Goal: Use online tool/utility: Utilize a website feature to perform a specific function

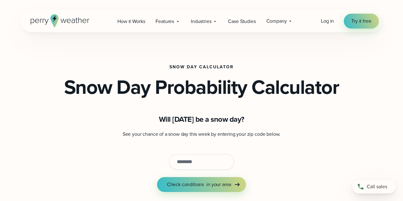
click at [176, 154] on input "string" at bounding box center [201, 162] width 65 height 16
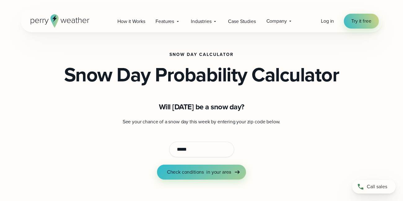
type input "*****"
click at [211, 174] on span "in your area" at bounding box center [219, 171] width 25 height 7
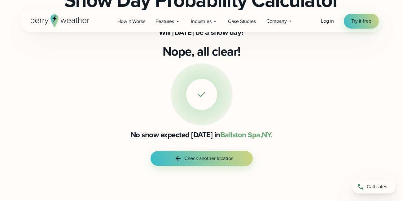
scroll to position [87, 0]
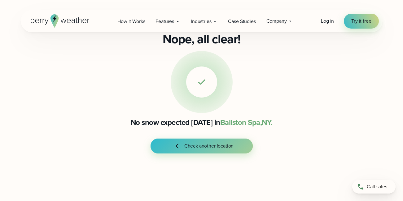
click at [205, 150] on button "Check another location" at bounding box center [202, 145] width 102 height 15
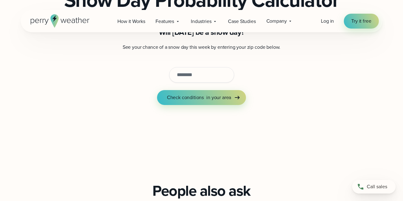
click at [183, 68] on input "string" at bounding box center [201, 75] width 65 height 16
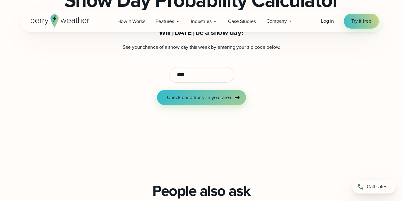
click at [194, 99] on span "Check conditions" at bounding box center [185, 97] width 37 height 7
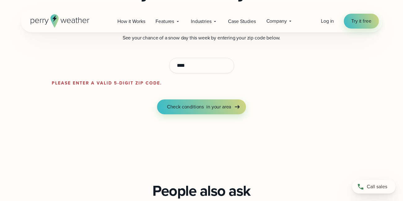
click at [199, 67] on input "string" at bounding box center [201, 66] width 65 height 16
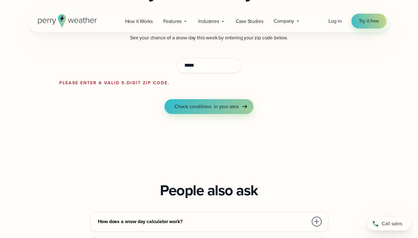
type input "*****"
click at [203, 101] on button "Check conditions in your area" at bounding box center [209, 106] width 89 height 15
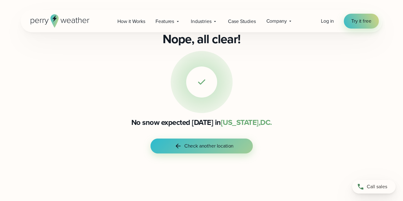
click at [193, 144] on span "Check another location" at bounding box center [209, 145] width 49 height 7
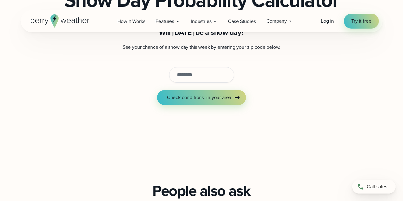
click at [184, 73] on input "string" at bounding box center [201, 75] width 65 height 16
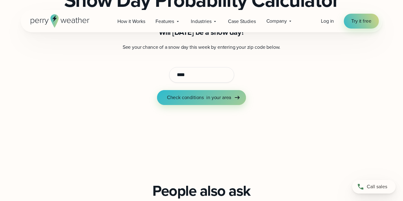
click at [195, 90] on button "Check conditions in your area" at bounding box center [201, 97] width 89 height 15
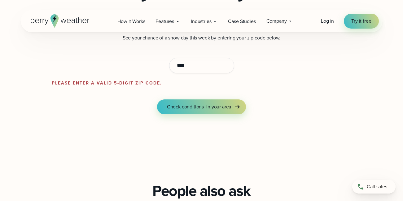
click at [195, 70] on input "string" at bounding box center [201, 66] width 65 height 16
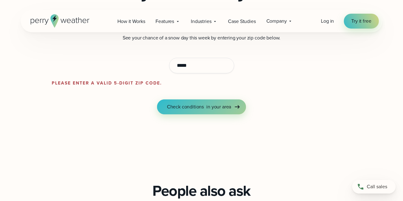
click at [211, 107] on span "in your area" at bounding box center [219, 106] width 25 height 7
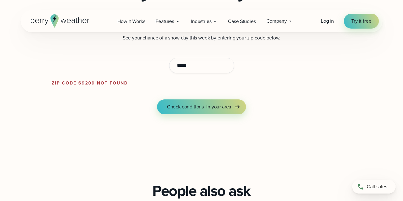
click at [197, 69] on input "string" at bounding box center [201, 66] width 65 height 16
type input "*"
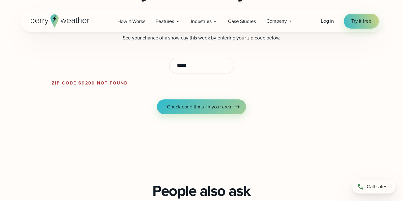
click at [194, 105] on span "Check conditions" at bounding box center [185, 106] width 37 height 7
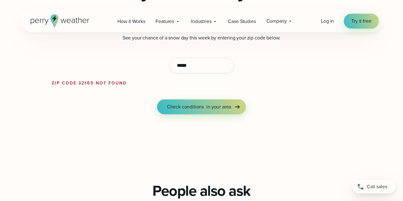
click at [180, 68] on input "string" at bounding box center [201, 66] width 65 height 16
click at [185, 66] on input "string" at bounding box center [201, 66] width 65 height 16
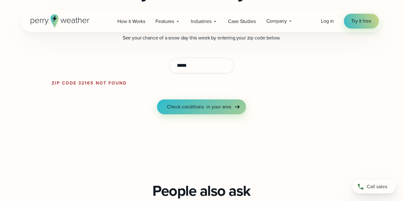
click at [192, 111] on button "Check conditions in your area" at bounding box center [201, 106] width 89 height 15
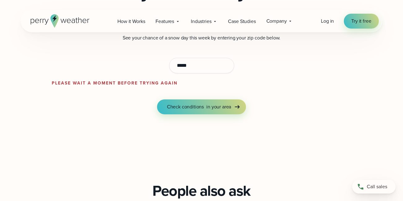
click at [184, 69] on input "string" at bounding box center [201, 66] width 65 height 16
type input "*"
type input "****"
click at [197, 99] on form "See your chance of a snow day this week by entering your zip code below. Please…" at bounding box center [202, 74] width 300 height 80
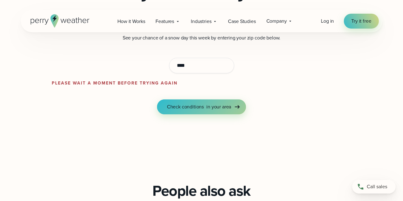
click at [198, 112] on button "Check conditions in your area" at bounding box center [201, 106] width 89 height 15
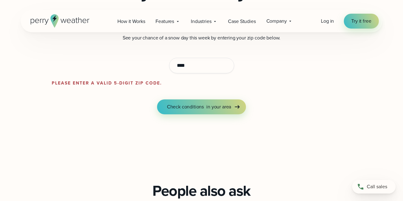
click at [197, 67] on input "string" at bounding box center [201, 66] width 65 height 16
type input "*****"
click at [203, 99] on form "See your chance of a snow day this week by entering your zip code below. Please…" at bounding box center [202, 74] width 300 height 80
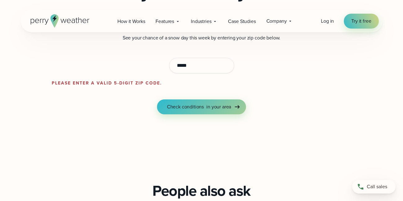
click at [203, 101] on button "Check conditions in your area" at bounding box center [201, 106] width 89 height 15
